Goal: Transaction & Acquisition: Purchase product/service

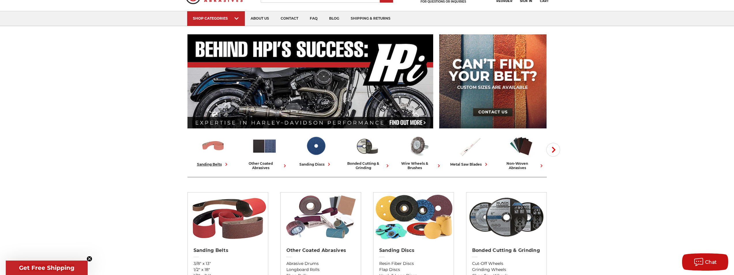
click at [220, 152] on img at bounding box center [212, 146] width 25 height 25
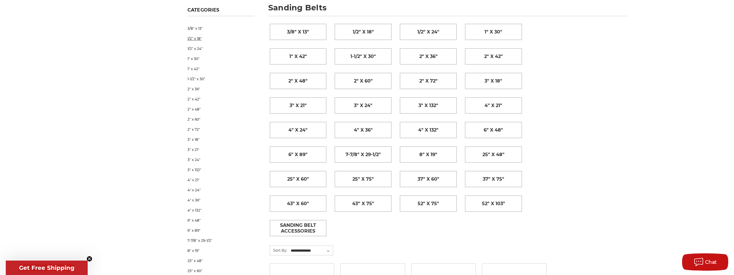
click at [199, 37] on link "1/2" x 18"" at bounding box center [221, 38] width 67 height 10
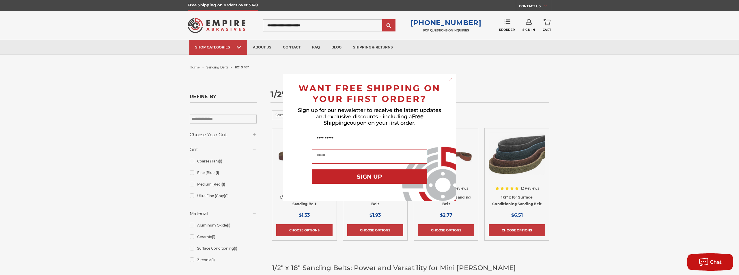
click at [451, 80] on circle "Close dialog" at bounding box center [450, 78] width 5 height 5
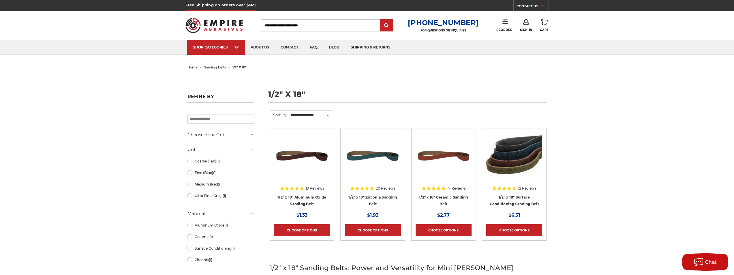
click at [520, 156] on img at bounding box center [514, 155] width 56 height 46
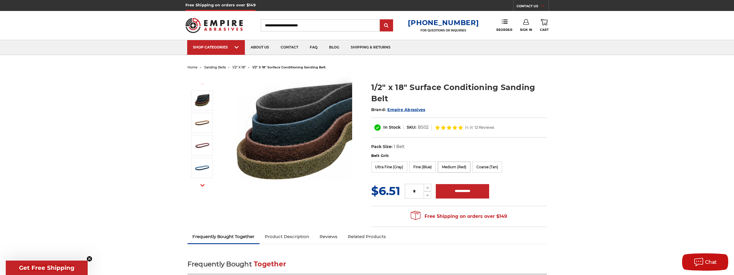
click at [452, 167] on label "Medium (Red)" at bounding box center [454, 167] width 33 height 11
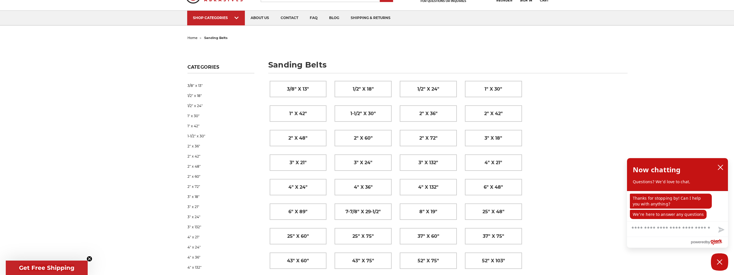
scroll to position [29, 0]
click at [200, 85] on link "3/8" x 13"" at bounding box center [221, 86] width 67 height 10
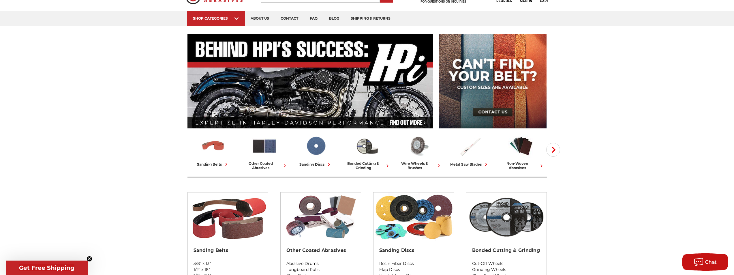
click at [323, 145] on img at bounding box center [315, 146] width 25 height 25
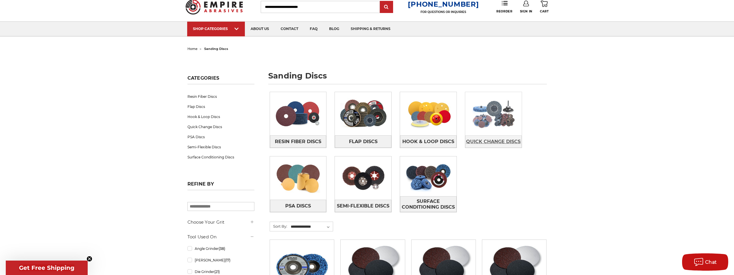
scroll to position [29, 0]
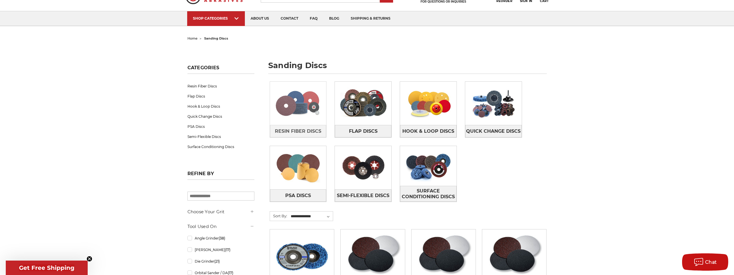
click at [301, 117] on img at bounding box center [298, 103] width 57 height 40
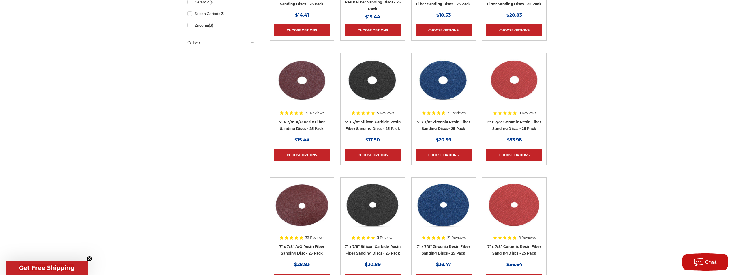
scroll to position [202, 0]
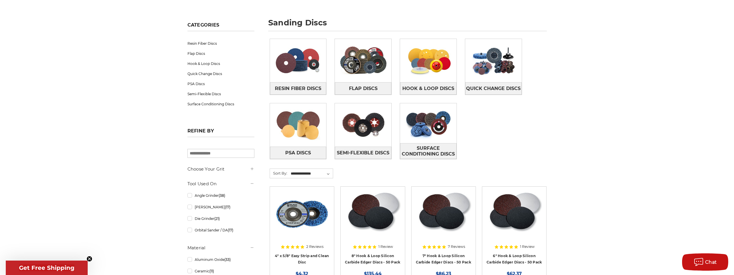
scroll to position [58, 0]
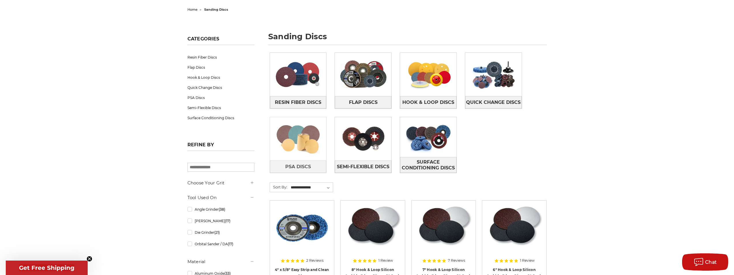
click at [304, 132] on img at bounding box center [298, 139] width 57 height 40
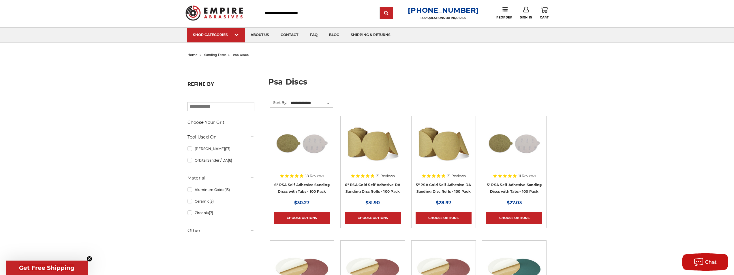
scroll to position [29, 0]
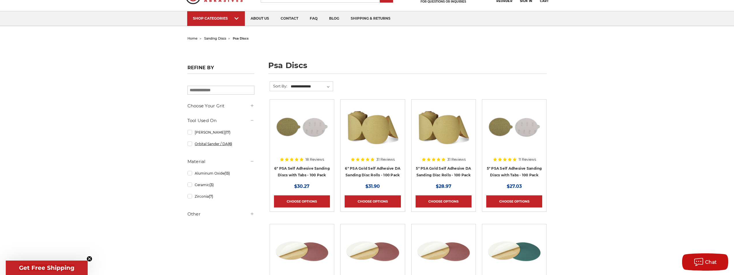
click at [211, 146] on link "Orbital Sander / DA (6)" at bounding box center [221, 144] width 67 height 10
